Goal: Information Seeking & Learning: Find specific fact

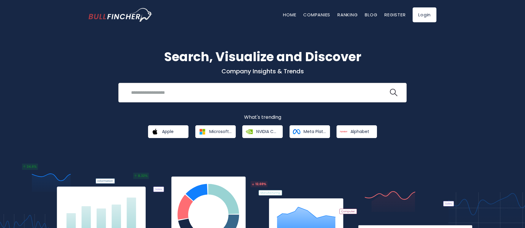
click at [196, 96] on input "search" at bounding box center [258, 92] width 261 height 11
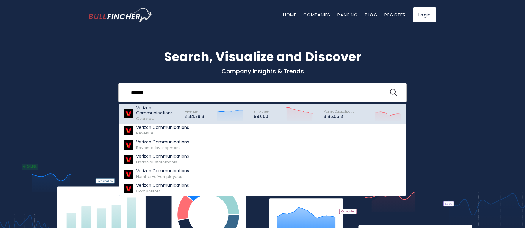
type input "*******"
click at [165, 117] on div "Verizon Communications Overview" at bounding box center [157, 114] width 43 height 16
click at [128, 115] on img at bounding box center [128, 113] width 10 height 9
